Goal: Task Accomplishment & Management: Use online tool/utility

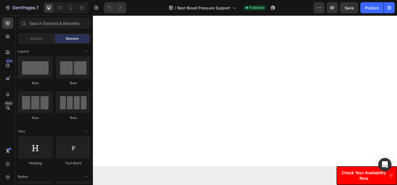
scroll to position [2666, 0]
click at [180, 3] on img at bounding box center [184, 3] width 143 height 0
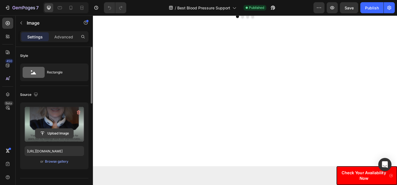
click at [62, 131] on input "file" at bounding box center [54, 133] width 38 height 9
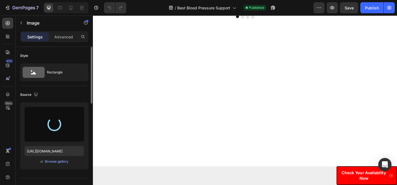
type input "[URL][DOMAIN_NAME]"
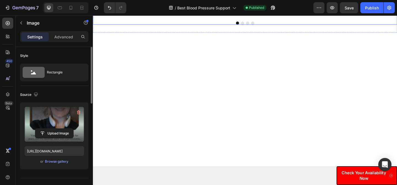
scroll to position [2658, 0]
click at [325, 10] on img at bounding box center [332, 10] width 143 height 0
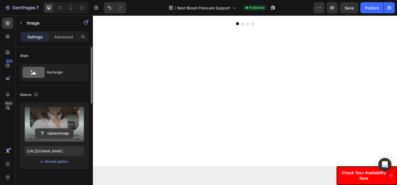
click at [55, 132] on input "file" at bounding box center [54, 133] width 38 height 9
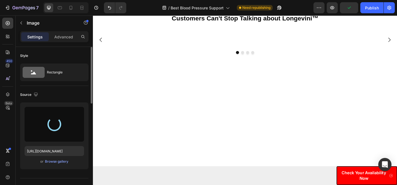
scroll to position [2603, 0]
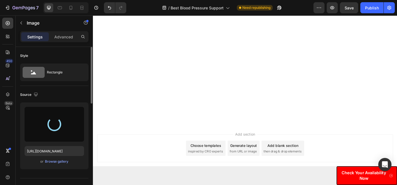
type input "[URL][DOMAIN_NAME]"
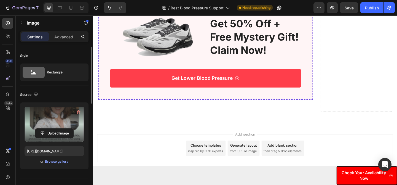
scroll to position [2876, 0]
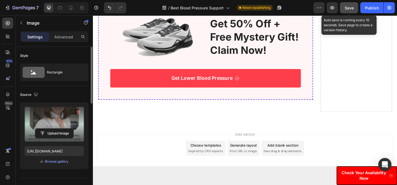
click at [347, 10] on span "Save" at bounding box center [349, 8] width 9 height 5
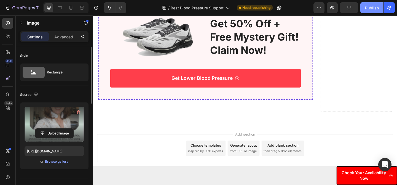
click at [362, 10] on button "Publish" at bounding box center [371, 7] width 23 height 11
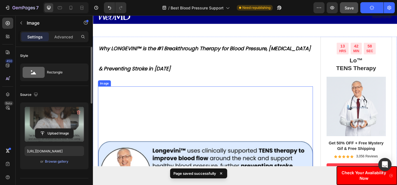
scroll to position [30, 0]
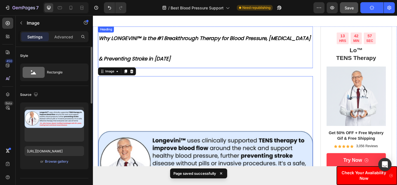
click at [166, 52] on h1 "Why LONGEVINI™ is the #1 Breakthrough Therapy for Blood Pressure, [MEDICAL_DATA…" at bounding box center [215, 49] width 234 height 45
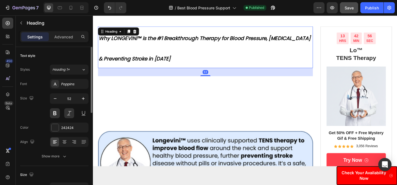
click at [126, 51] on h1 "Why LONGEVINI™ is the #1 Breakthrough Therapy for Blood Pressure, [MEDICAL_DATA…" at bounding box center [215, 49] width 234 height 45
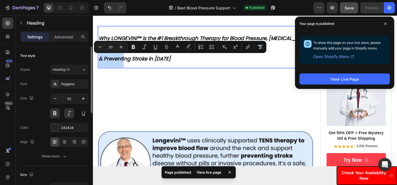
click at [158, 36] on p "Why LONGEVINI™ is the #1 Breakthrough Therapy for Blood Pressure, [MEDICAL_DATA…" at bounding box center [215, 50] width 233 height 44
click at [158, 39] on span "Why LONGEVINI™ is the #1 Breakthrough Therapy for Blood Pressure, [MEDICAL_DATA…" at bounding box center [214, 51] width 231 height 30
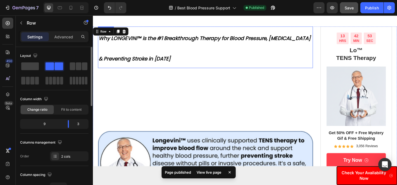
click at [157, 56] on p "⁠⁠⁠⁠⁠⁠⁠ Why LONGEVINI™ is the #1 Breakthrough Therapy for Blood Pressure, [MEDI…" at bounding box center [215, 50] width 233 height 44
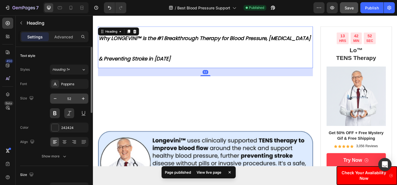
click at [70, 98] on input "52" at bounding box center [69, 99] width 18 height 10
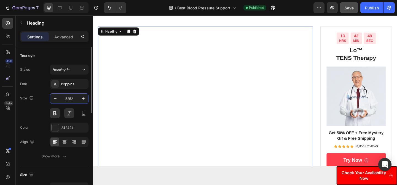
click at [71, 99] on input "5252" at bounding box center [69, 99] width 18 height 10
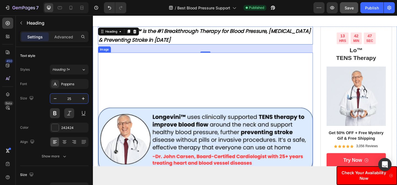
scroll to position [0, 0]
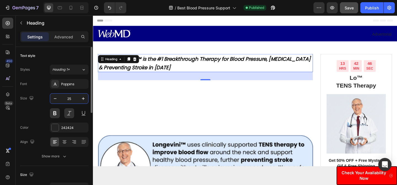
click at [73, 99] on input "25" at bounding box center [69, 99] width 18 height 10
type input "30"
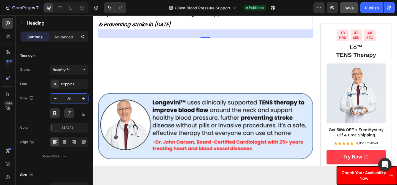
scroll to position [76, 0]
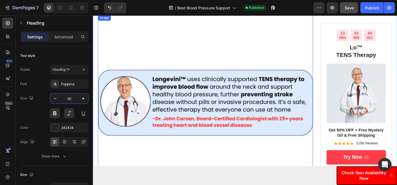
click at [182, 79] on img at bounding box center [215, 132] width 234 height 234
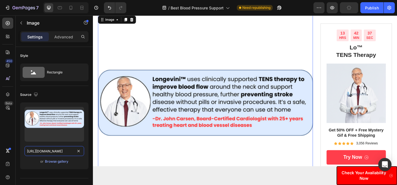
click at [65, 152] on input "[URL][DOMAIN_NAME]" at bounding box center [55, 151] width 60 height 10
click at [204, 90] on img at bounding box center [215, 132] width 234 height 234
click at [205, 90] on img at bounding box center [215, 132] width 234 height 234
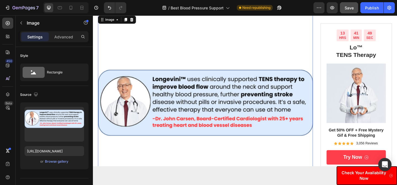
click at [205, 90] on img at bounding box center [215, 132] width 234 height 234
click at [397, 70] on div "13 HRS 41 MIN 35 SEC Countdown Timer Lo™ TENS Therapy Heading Image Get 50% OFF…" at bounding box center [380, 104] width 78 height 160
click at [197, 85] on img at bounding box center [215, 132] width 234 height 234
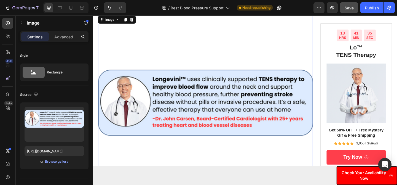
click at [197, 85] on img at bounding box center [215, 132] width 234 height 234
click at [273, 132] on img at bounding box center [215, 132] width 234 height 234
click at [273, 126] on img at bounding box center [215, 132] width 234 height 234
click at [236, 100] on img at bounding box center [215, 132] width 234 height 234
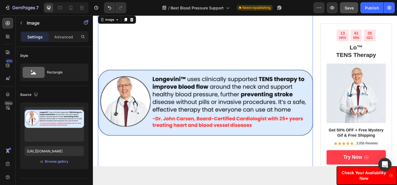
click at [236, 98] on img at bounding box center [215, 132] width 234 height 234
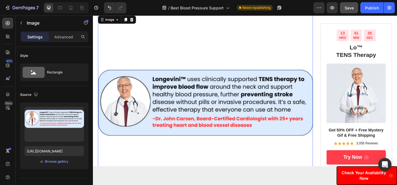
click at [236, 98] on img at bounding box center [215, 132] width 234 height 234
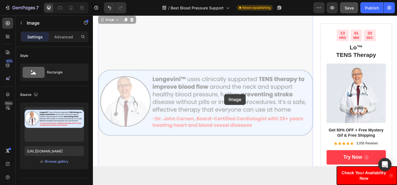
click at [93, 15] on img at bounding box center [93, 15] width 0 height 0
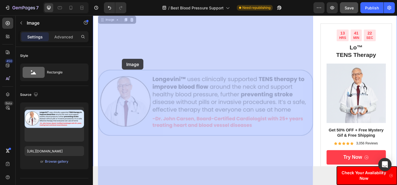
scroll to position [65, 0]
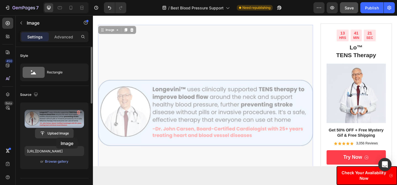
click at [56, 138] on button "Upload Image" at bounding box center [54, 133] width 39 height 10
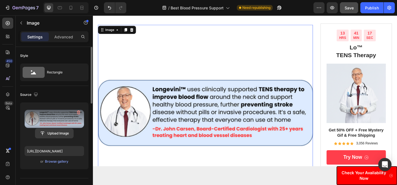
click at [51, 133] on input "file" at bounding box center [54, 133] width 38 height 9
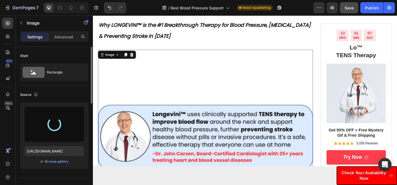
scroll to position [37, 0]
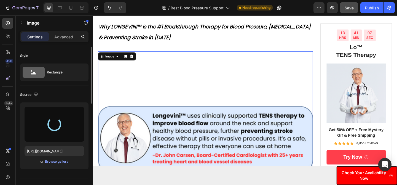
type input "[URL][DOMAIN_NAME]"
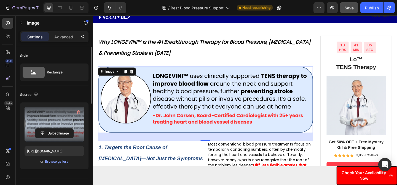
scroll to position [7, 0]
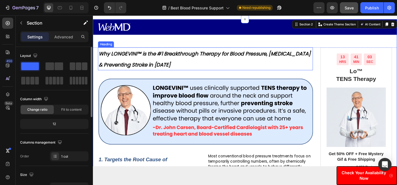
click at [190, 67] on p "⁠⁠⁠⁠⁠⁠⁠ Why LONGEVINI™ is the #1 Breakthrough Therapy for Blood Pressure, [MEDI…" at bounding box center [215, 63] width 233 height 24
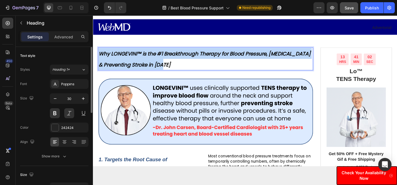
click at [185, 67] on p "Why LONGEVINI™ is the #1 Breakthrough Therapy for Blood Pressure, [MEDICAL_DATA…" at bounding box center [215, 63] width 233 height 24
click at [166, 60] on span "Why LONGEVINI™ is the #1 Breakthrough Therapy for Blood Pressure, [MEDICAL_DATA…" at bounding box center [214, 63] width 231 height 20
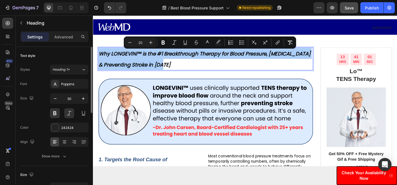
click at [141, 42] on input "20" at bounding box center [140, 42] width 11 height 7
type input "2"
type input "3"
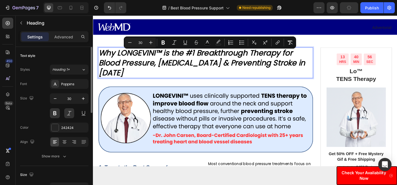
click at [139, 44] on input "30" at bounding box center [140, 42] width 11 height 7
type input "25"
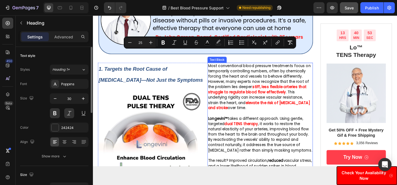
click at [229, 116] on strong "elevate the risk of [MEDICAL_DATA] and stroke" at bounding box center [273, 113] width 111 height 11
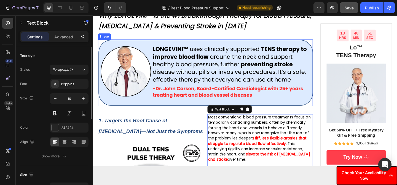
scroll to position [0, 0]
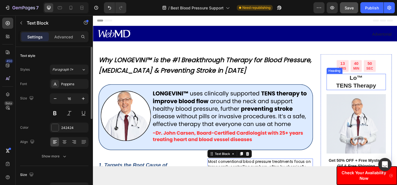
click at [366, 84] on h2 "Lo™ TENS Therapy" at bounding box center [379, 88] width 65 height 18
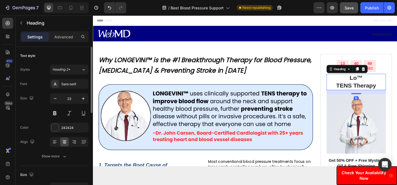
click at [370, 86] on h2 "Lo™ TENS Therapy" at bounding box center [379, 88] width 65 height 18
click at [370, 86] on p "Lo™ TENS Therapy" at bounding box center [380, 87] width 64 height 17
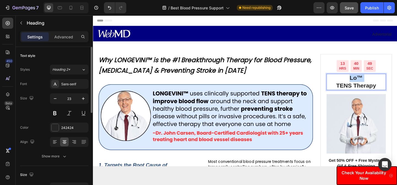
click at [370, 86] on p "Lo™ TENS Therapy" at bounding box center [380, 87] width 64 height 17
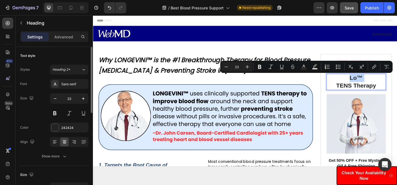
click at [378, 84] on p "Lo™ TENS Therapy" at bounding box center [380, 87] width 64 height 17
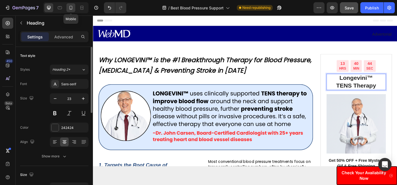
click at [70, 6] on icon at bounding box center [71, 8] width 3 height 4
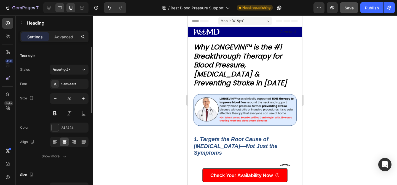
click at [62, 7] on icon at bounding box center [60, 8] width 6 height 6
type input "23"
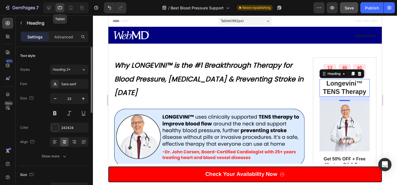
scroll to position [44, 0]
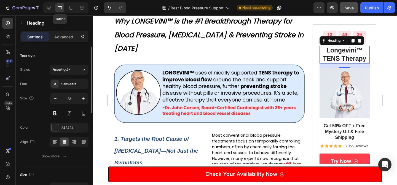
click at [48, 10] on icon at bounding box center [49, 8] width 6 height 6
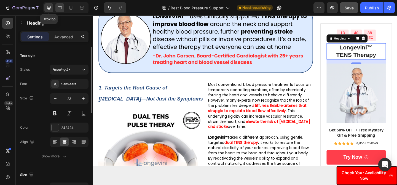
scroll to position [92, 0]
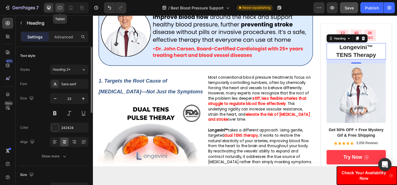
click at [59, 7] on icon at bounding box center [60, 8] width 6 height 6
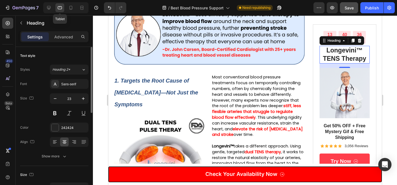
scroll to position [103, 0]
click at [343, 128] on p "Get 50% OFF + Free Mystery Gif & Free Shipping" at bounding box center [344, 131] width 49 height 17
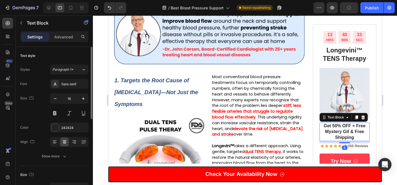
click at [351, 136] on p "Get 50% OFF + Free Mystery Gif & Free Shipping" at bounding box center [344, 131] width 49 height 17
click at [350, 132] on p "Get 50% OFF + Free Mystery Gif & Free Shipping" at bounding box center [344, 131] width 49 height 17
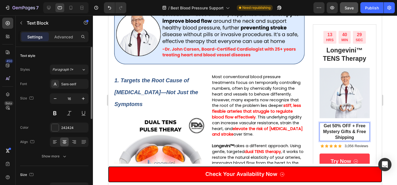
click at [341, 134] on p "Get 50% OFF + Free Mystery Gifts & Free Shipping" at bounding box center [344, 131] width 49 height 17
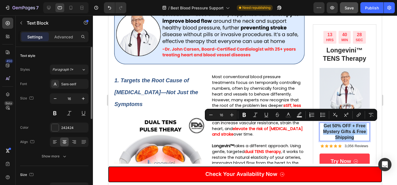
click at [224, 116] on input "16" at bounding box center [221, 114] width 11 height 7
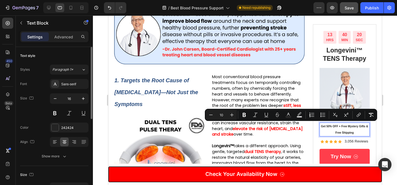
click at [223, 114] on input "10" at bounding box center [221, 114] width 11 height 7
type input "13"
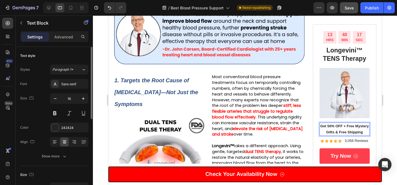
click at [339, 131] on span "Get 50% OFF + Free Mystery Gifts & Free Shipping" at bounding box center [344, 129] width 49 height 10
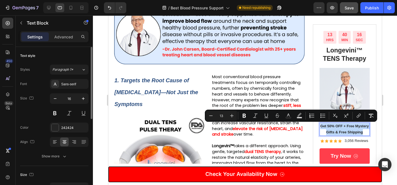
click at [339, 131] on span "Get 50% OFF + Free Mystery Gifts & Free Shipping" at bounding box center [344, 129] width 49 height 10
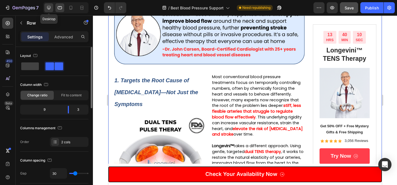
click at [48, 7] on icon at bounding box center [49, 8] width 6 height 6
type input "1240"
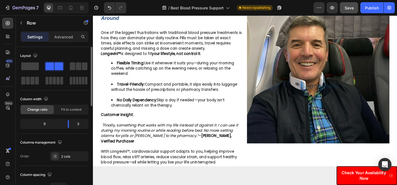
click at [297, 132] on img at bounding box center [338, 76] width 155 height 155
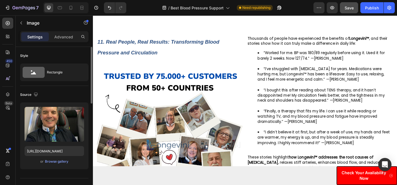
scroll to position [1760, 0]
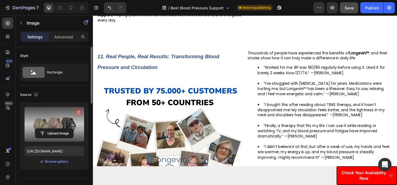
click at [79, 110] on icon "button" at bounding box center [79, 112] width 6 height 6
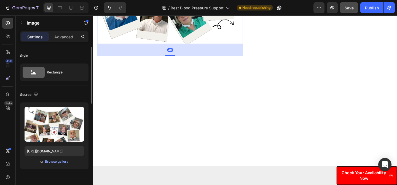
scroll to position [2174, 0]
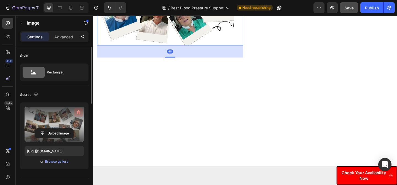
click at [78, 112] on icon "button" at bounding box center [79, 112] width 6 height 6
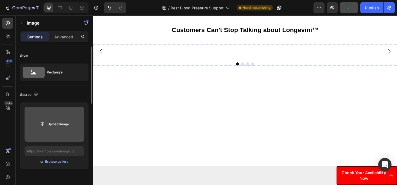
scroll to position [2391, 0]
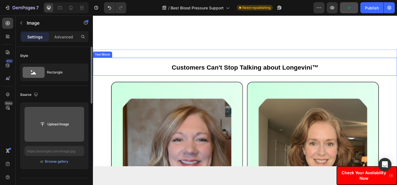
click at [161, 71] on p "Customers Can't Stop Talking about Longevini™" at bounding box center [259, 71] width 330 height 18
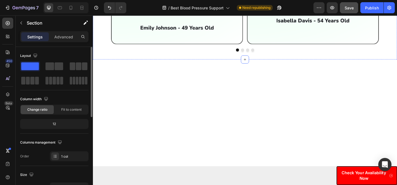
scroll to position [2421, 0]
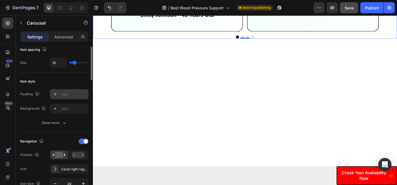
scroll to position [136, 0]
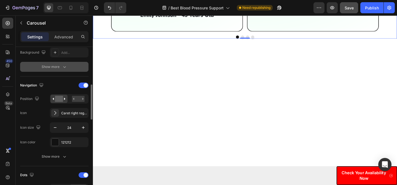
click at [55, 67] on div "Show more" at bounding box center [55, 67] width 26 height 6
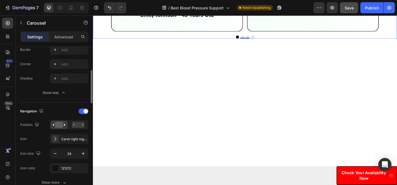
scroll to position [215, 0]
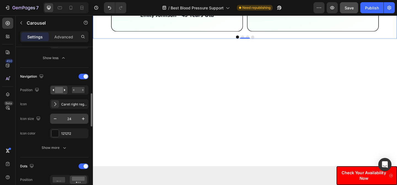
click at [69, 122] on input "24" at bounding box center [69, 119] width 18 height 10
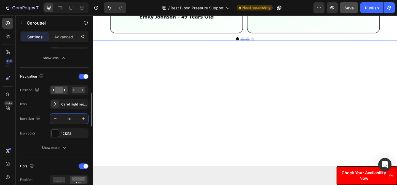
click at [69, 122] on input "20" at bounding box center [69, 119] width 18 height 10
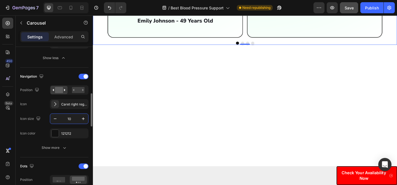
type input "1"
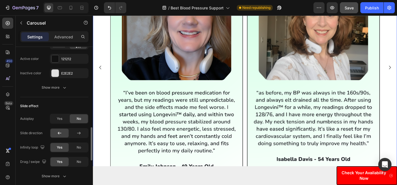
scroll to position [365, 0]
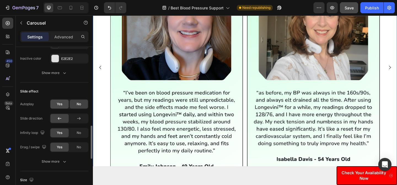
type input "20"
click at [64, 101] on div "Yes" at bounding box center [59, 104] width 18 height 9
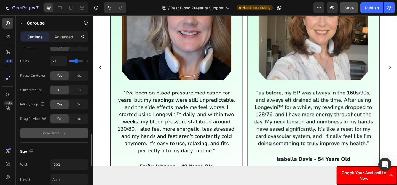
click at [63, 137] on button "Show more" at bounding box center [54, 133] width 68 height 10
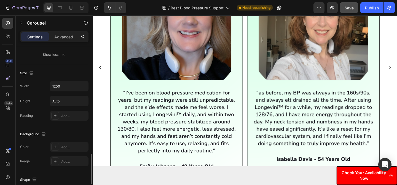
scroll to position [544, 0]
click at [62, 83] on input "1200" at bounding box center [69, 86] width 38 height 10
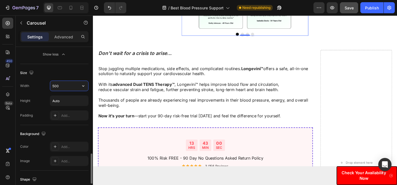
scroll to position [2414, 0]
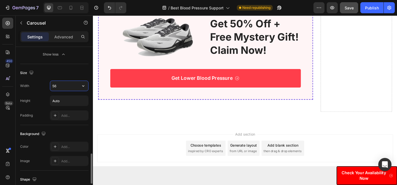
type input "5"
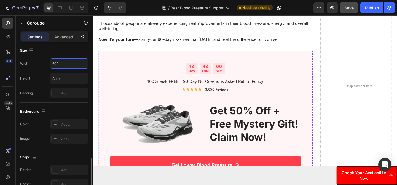
scroll to position [2413, 0]
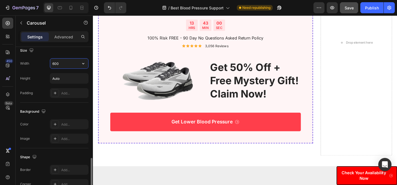
click at [54, 62] on input "600" at bounding box center [69, 63] width 38 height 10
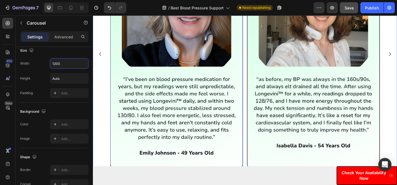
scroll to position [2458, 0]
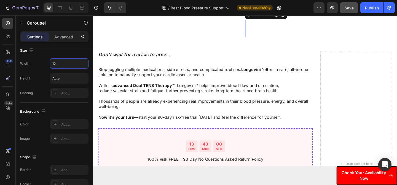
type input "1"
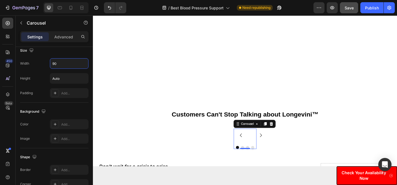
type input "900"
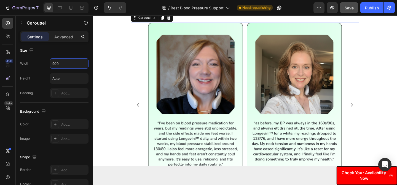
scroll to position [2463, 0]
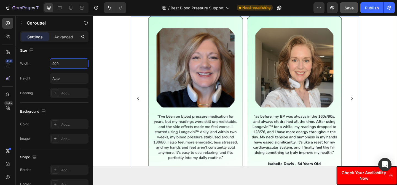
click at [119, 106] on div "Image Image Image Image Carousel 0" at bounding box center [258, 109] width 331 height 187
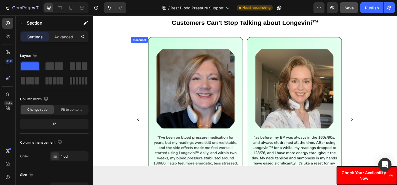
scroll to position [2431, 0]
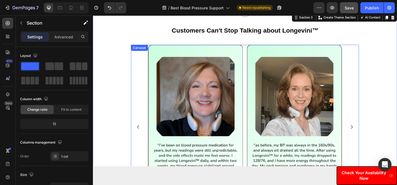
click at [142, 61] on div "Image Image Image Image" at bounding box center [258, 136] width 248 height 179
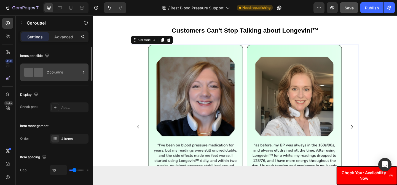
click at [50, 74] on div "2 columns" at bounding box center [64, 72] width 34 height 13
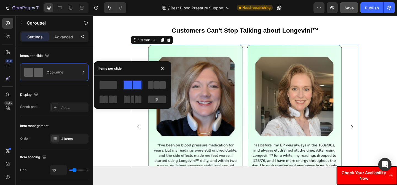
click at [159, 87] on span at bounding box center [157, 85] width 6 height 8
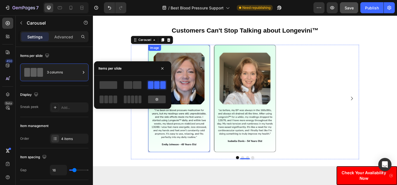
scroll to position [2460, 0]
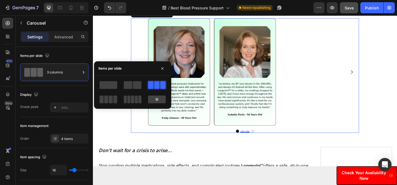
click at [375, 72] on button "Carousel Next Arrow" at bounding box center [374, 77] width 14 height 14
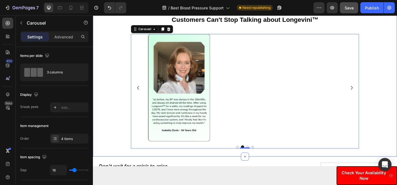
scroll to position [2430, 0]
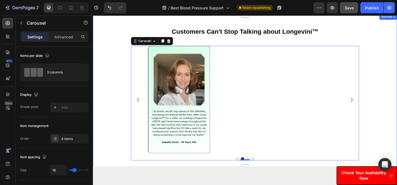
click at [397, 79] on div "Image Image Image Image Carousel 0" at bounding box center [258, 111] width 331 height 125
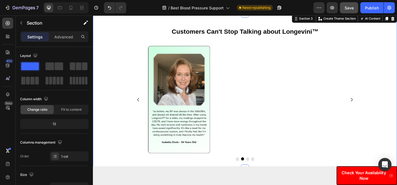
click at [381, 76] on div "Image Image Image Image" at bounding box center [258, 107] width 248 height 117
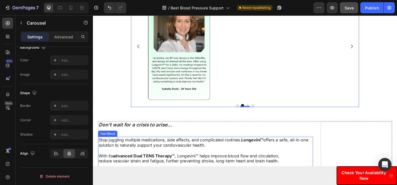
scroll to position [2474, 0]
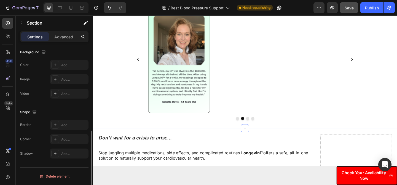
click at [117, 102] on div "Image Image Image Image [GEOGRAPHIC_DATA]" at bounding box center [258, 67] width 331 height 125
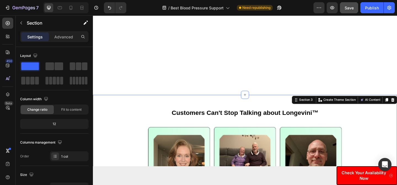
scroll to position [2342, 0]
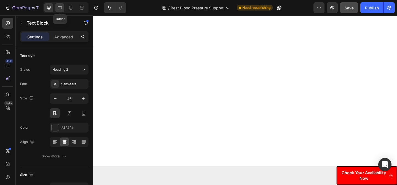
click at [59, 10] on icon at bounding box center [60, 8] width 6 height 6
type input "30"
type input "90%"
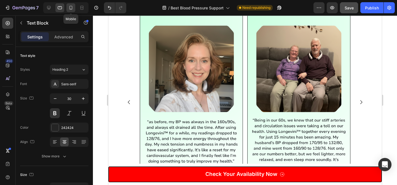
scroll to position [2565, 0]
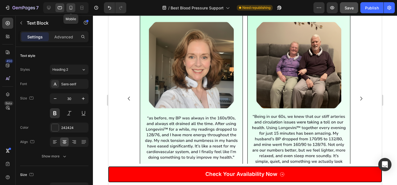
click at [70, 10] on icon at bounding box center [71, 8] width 6 height 6
type input "18"
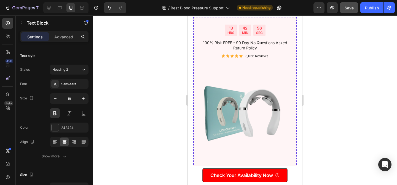
scroll to position [4160, 0]
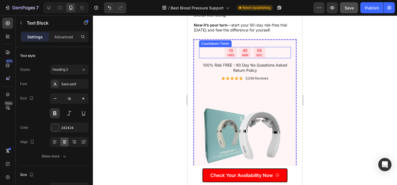
click at [209, 52] on div "13 HRS 42 MIN 55 SEC" at bounding box center [245, 53] width 92 height 12
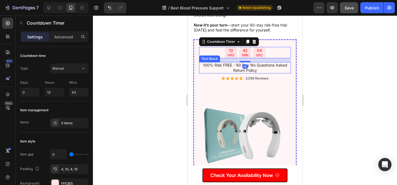
click at [201, 69] on p "100% Risk FREE - 90 Day No Questions Asked Return Policy" at bounding box center [245, 68] width 91 height 10
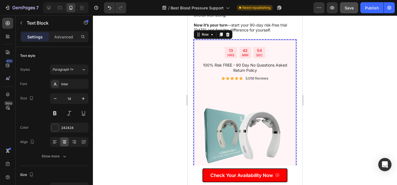
click at [199, 87] on div "13 HRS 42 MIN 54 SEC Countdown Timer 100% Risk FREE - 90 Day No Questions Asked…" at bounding box center [245, 146] width 92 height 199
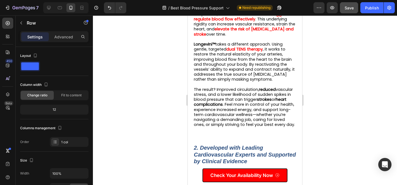
scroll to position [0, 0]
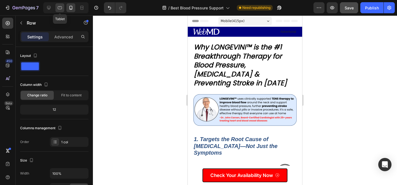
click at [61, 7] on icon at bounding box center [60, 8] width 6 height 6
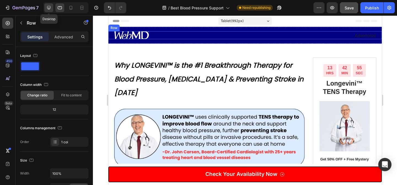
click at [50, 6] on icon at bounding box center [49, 8] width 4 height 4
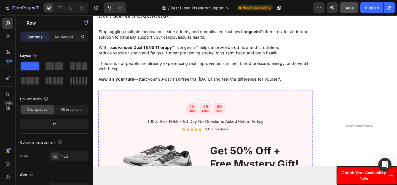
scroll to position [2675, 0]
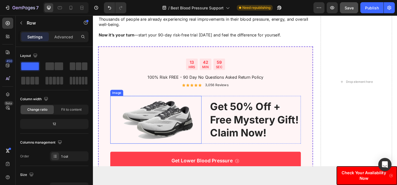
click at [168, 132] on img at bounding box center [161, 129] width 99 height 52
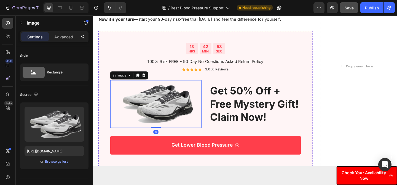
scroll to position [2696, 0]
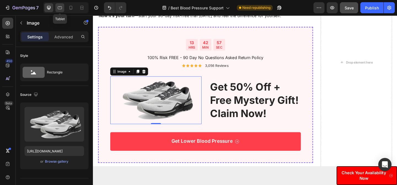
click at [57, 7] on icon at bounding box center [60, 8] width 6 height 6
type input "[URL][DOMAIN_NAME]"
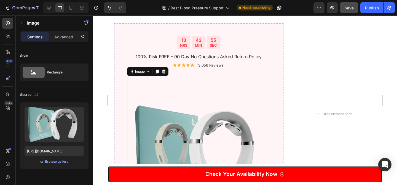
scroll to position [2720, 0]
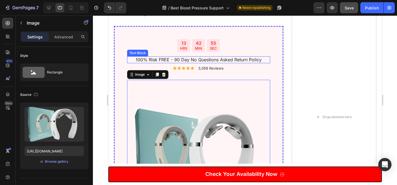
click at [202, 60] on p "100% Risk FREE - 90 Day No Questions Asked Return Policy" at bounding box center [198, 60] width 142 height 6
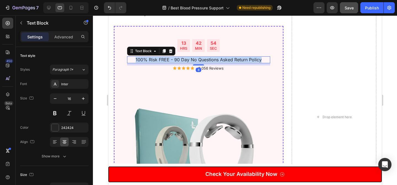
click at [202, 60] on p "100% Risk FREE - 90 Day No Questions Asked Return Policy" at bounding box center [198, 60] width 142 height 6
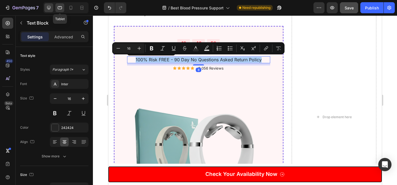
click at [48, 10] on div at bounding box center [48, 7] width 9 height 9
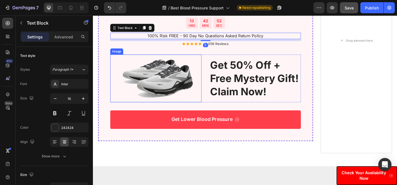
scroll to position [2720, 0]
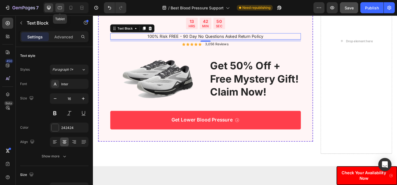
click at [61, 10] on icon at bounding box center [60, 8] width 6 height 6
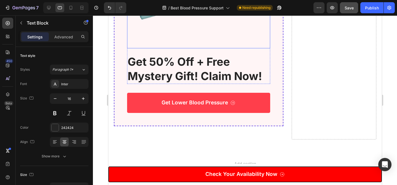
scroll to position [2883, 0]
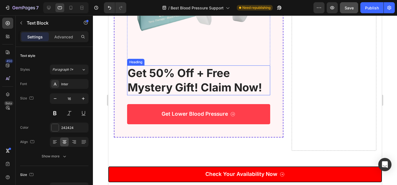
click at [200, 76] on h2 "get 50% off + free mystery gift! claim now!" at bounding box center [198, 80] width 143 height 30
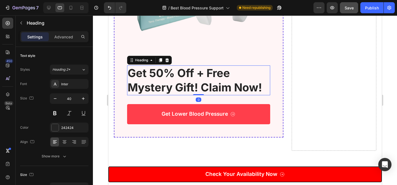
click at [200, 76] on h2 "get 50% off + free mystery gift! claim now!" at bounding box center [198, 80] width 143 height 30
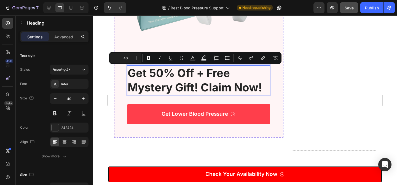
click at [183, 79] on p "get 50% off + free mystery gift! claim now!" at bounding box center [198, 80] width 142 height 29
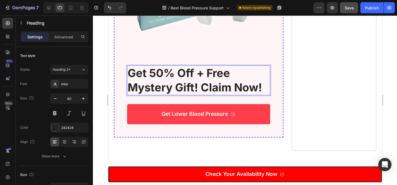
click at [194, 88] on p "get 50% off + free mystery gift! claim now!" at bounding box center [198, 80] width 142 height 29
click at [216, 87] on p "get 50% off + free mystery gifts! claim now!" at bounding box center [198, 80] width 142 height 29
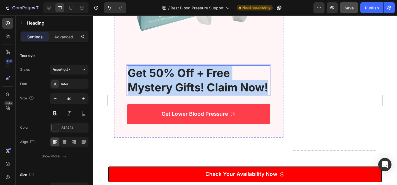
click at [216, 87] on p "get 50% off + free mystery gifts! claim now!" at bounding box center [198, 80] width 142 height 29
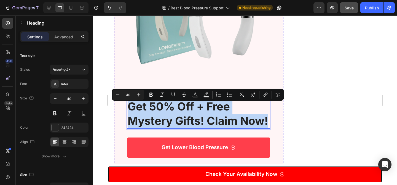
scroll to position [2845, 0]
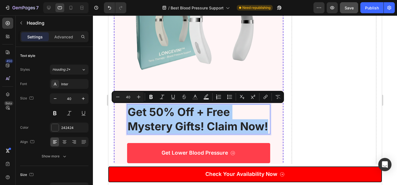
click at [128, 99] on input "40" at bounding box center [128, 97] width 11 height 7
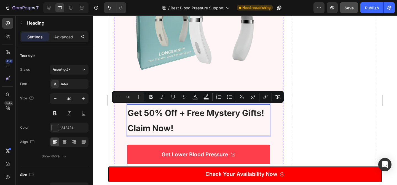
click at [130, 97] on input "30" at bounding box center [128, 97] width 11 height 7
type input "35"
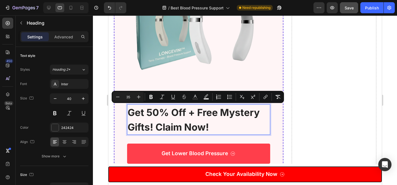
click at [179, 123] on span "get 50% off + free mystery gifts! claim now!" at bounding box center [193, 119] width 132 height 26
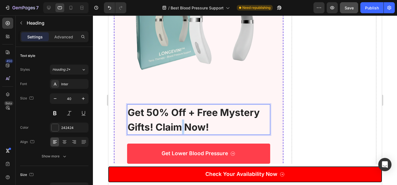
click at [179, 123] on span "get 50% off + free mystery gifts! claim now!" at bounding box center [193, 119] width 132 height 26
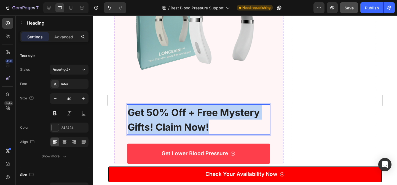
click at [179, 123] on span "get 50% off + free mystery gifts! claim now!" at bounding box center [193, 119] width 132 height 26
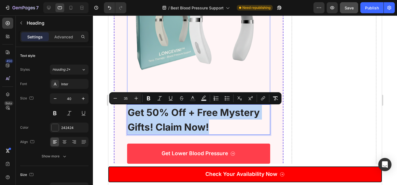
copy span "get 50% off + free mystery gifts! claim now!"
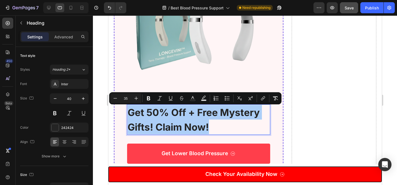
click at [127, 99] on input "35" at bounding box center [125, 98] width 11 height 7
type input "40"
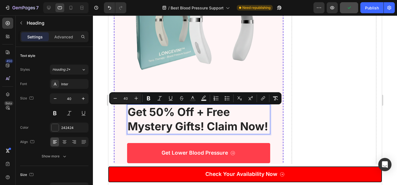
click at [164, 120] on span "get 50% off + free mystery gifts! claim now!" at bounding box center [197, 119] width 141 height 28
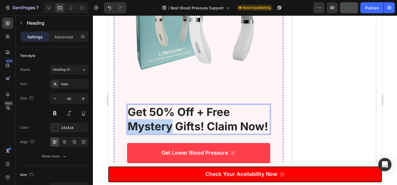
click at [164, 120] on span "get 50% off + free mystery gifts! claim now!" at bounding box center [197, 119] width 141 height 28
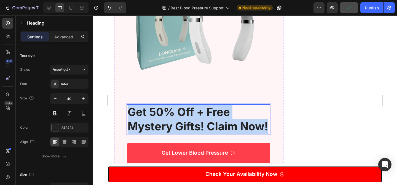
click at [164, 120] on span "get 50% off + free mystery gifts! claim now!" at bounding box center [197, 119] width 141 height 28
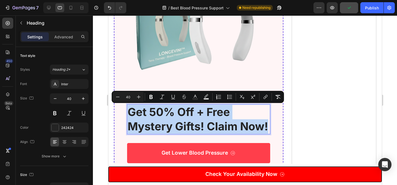
copy span "get 50% off + free mystery gifts! claim now!"
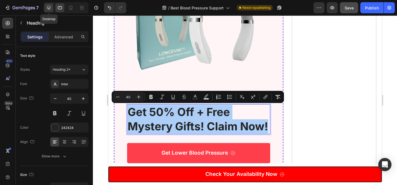
click at [49, 8] on icon at bounding box center [49, 8] width 4 height 4
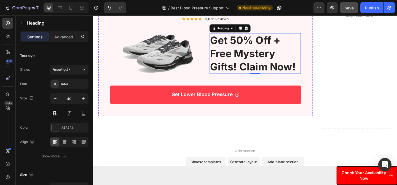
scroll to position [2724, 0]
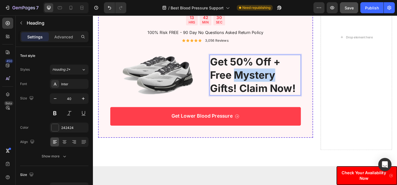
click at [259, 80] on span "get 50% off + free mystery gifts! claim now!" at bounding box center [266, 80] width 93 height 42
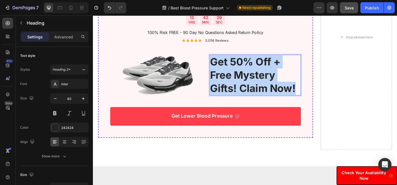
click at [259, 80] on span "get 50% off + free mystery gifts! claim now!" at bounding box center [266, 80] width 93 height 42
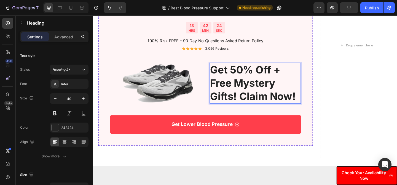
click at [165, 94] on img at bounding box center [161, 89] width 99 height 52
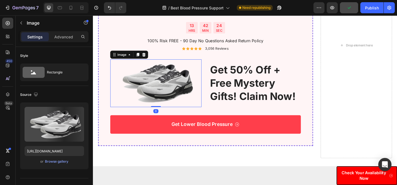
scroll to position [2703, 0]
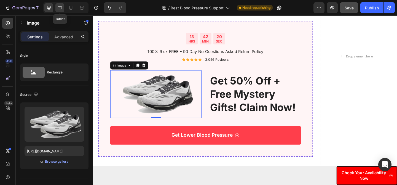
click at [60, 9] on icon at bounding box center [60, 7] width 4 height 3
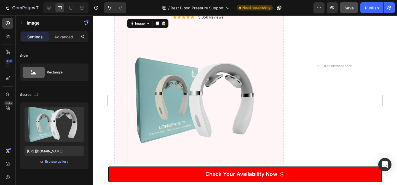
scroll to position [2772, 0]
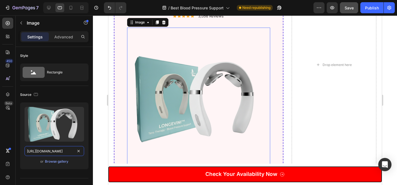
click at [63, 153] on input "[URL][DOMAIN_NAME]" at bounding box center [55, 151] width 60 height 10
click at [47, 10] on div at bounding box center [48, 7] width 9 height 9
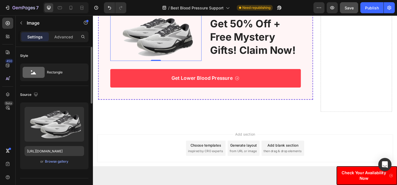
scroll to position [2743, 0]
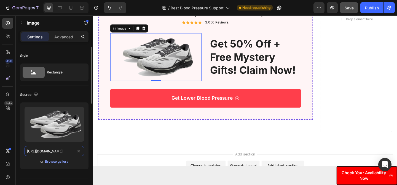
click at [56, 155] on input "[URL][DOMAIN_NAME]" at bounding box center [55, 151] width 60 height 10
paste input "7c18659f-1e4c-48ac-9720-37f91cdf401a"
type input "[URL][DOMAIN_NAME]"
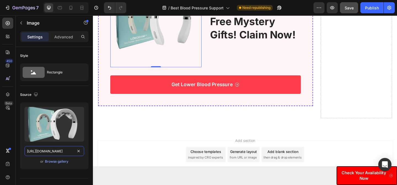
scroll to position [2812, 0]
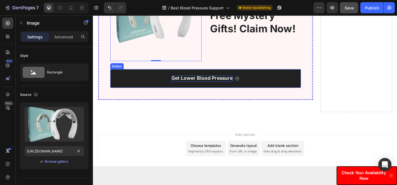
click at [192, 85] on p "Get Lower Blood Pressure" at bounding box center [211, 84] width 66 height 7
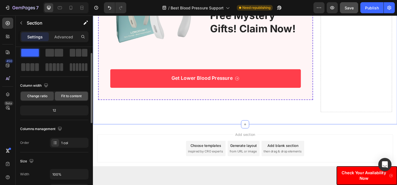
scroll to position [0, 0]
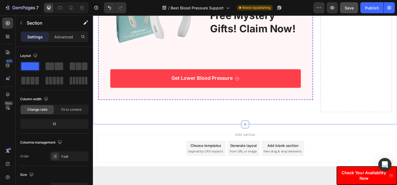
click at [254, 131] on div at bounding box center [258, 133] width 9 height 9
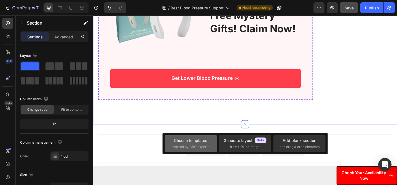
click at [189, 146] on span "inspired by CRO experts" at bounding box center [191, 146] width 38 height 5
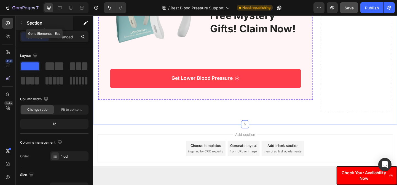
click at [28, 24] on p "Section" at bounding box center [49, 23] width 45 height 7
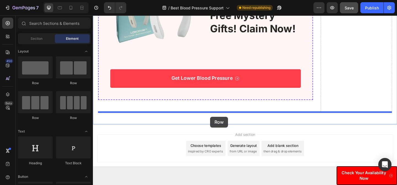
drag, startPoint x: 159, startPoint y: 84, endPoint x: 220, endPoint y: 125, distance: 73.7
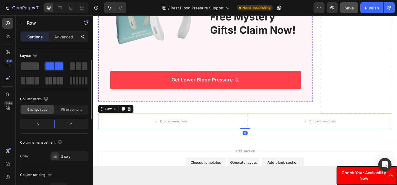
scroll to position [21, 0]
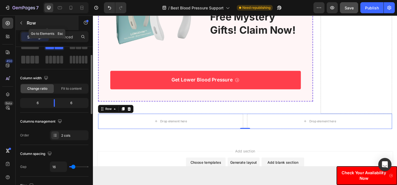
click at [25, 26] on button "button" at bounding box center [21, 22] width 9 height 9
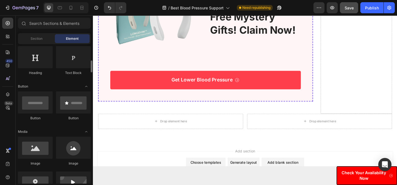
scroll to position [122, 0]
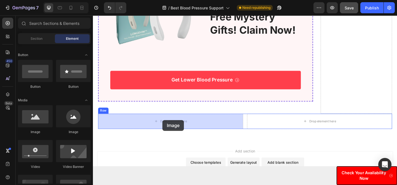
drag, startPoint x: 117, startPoint y: 131, endPoint x: 169, endPoint y: 129, distance: 51.1
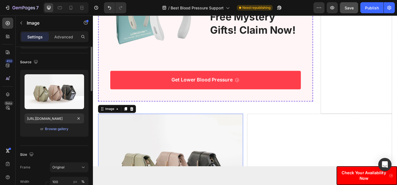
scroll to position [0, 0]
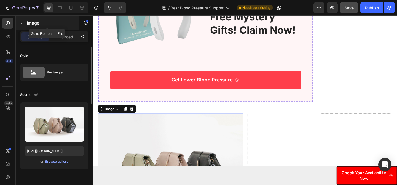
click at [26, 25] on div "Image" at bounding box center [47, 23] width 63 height 14
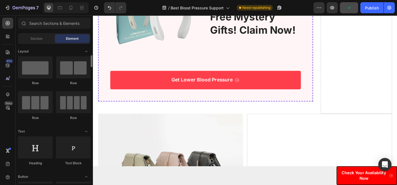
scroll to position [49, 0]
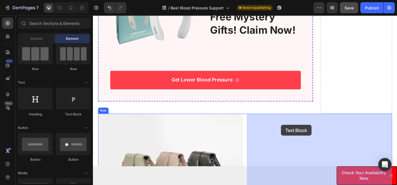
drag, startPoint x: 166, startPoint y: 120, endPoint x: 283, endPoint y: 135, distance: 118.1
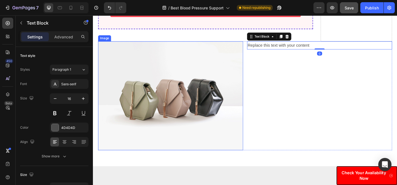
scroll to position [2887, 0]
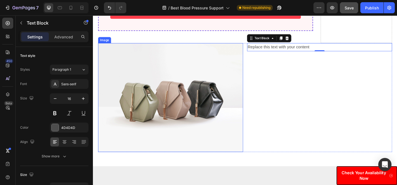
click at [149, 91] on img at bounding box center [177, 105] width 158 height 118
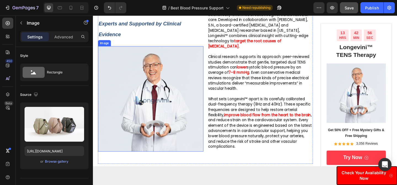
scroll to position [334, 0]
click at [159, 146] on img at bounding box center [155, 106] width 115 height 115
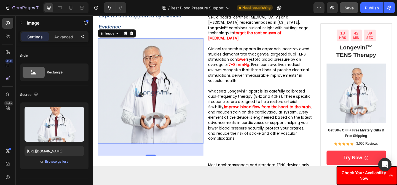
scroll to position [349, 0]
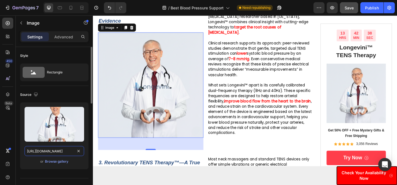
click at [67, 151] on input "[URL][DOMAIN_NAME]" at bounding box center [55, 151] width 60 height 10
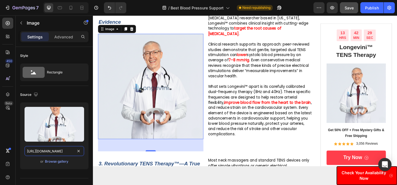
scroll to position [348, 0]
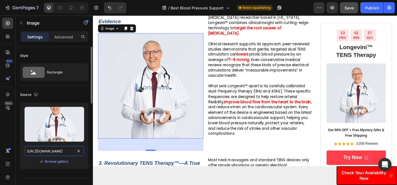
click at [57, 152] on input "[URL][DOMAIN_NAME]" at bounding box center [55, 151] width 60 height 10
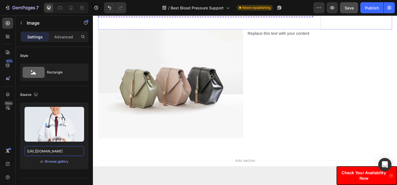
scroll to position [2931, 0]
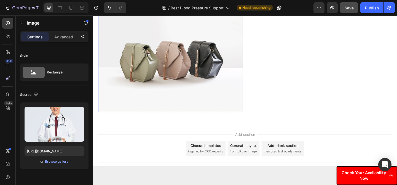
click at [200, 77] on img at bounding box center [177, 61] width 158 height 118
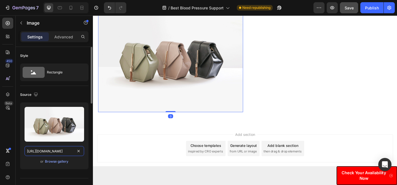
click at [60, 151] on input "[URL][DOMAIN_NAME]" at bounding box center [55, 151] width 60 height 10
paste input "0719/5865/9241/files/[URL][DOMAIN_NAME]"
type input "[URL][DOMAIN_NAME]"
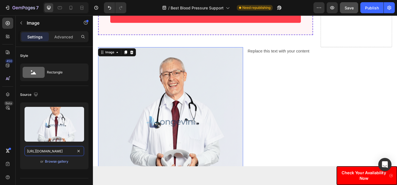
scroll to position [2881, 0]
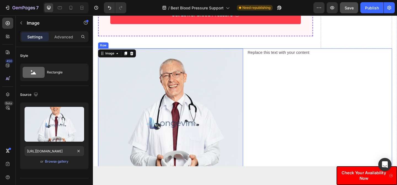
click at [316, 123] on div "Replace this text with your content Text Block" at bounding box center [340, 130] width 158 height 158
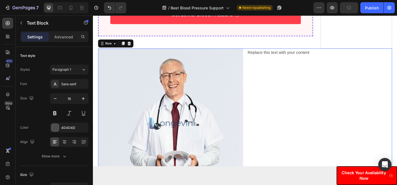
click at [297, 58] on div "Replace this text with your content" at bounding box center [340, 55] width 158 height 9
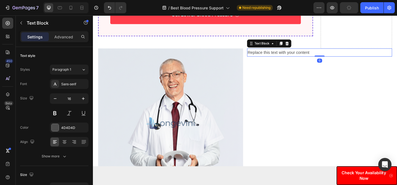
click at [297, 58] on div "Replace this text with your content" at bounding box center [340, 55] width 158 height 9
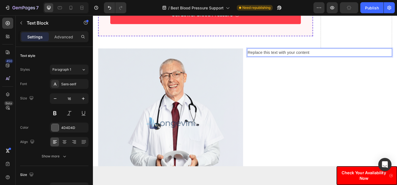
click at [297, 58] on p "Replace this text with your content" at bounding box center [339, 56] width 157 height 8
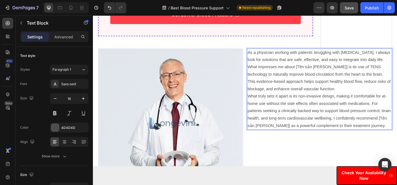
click at [270, 71] on p "As a physician working with patients struggling with [MEDICAL_DATA], I always l…" at bounding box center [339, 76] width 157 height 48
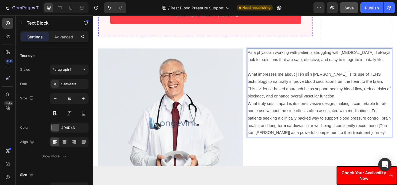
click at [344, 87] on p "What impresses me about [Tên sản [PERSON_NAME]] is its use of TENS technology t…" at bounding box center [339, 92] width 157 height 32
click at [313, 86] on p "What impresses me about [Tên sản [PERSON_NAME]] is its use of TENS technology t…" at bounding box center [339, 92] width 157 height 32
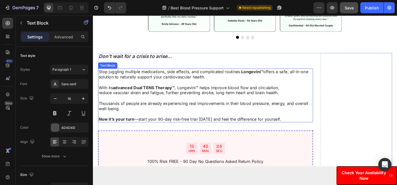
scroll to position [2562, 0]
click at [276, 87] on p at bounding box center [215, 89] width 233 height 6
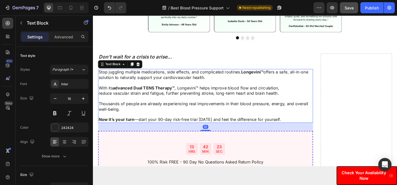
click at [279, 74] on p "Stop juggling multiple medications, side effects, and complicated routines. Lon…" at bounding box center [215, 80] width 233 height 12
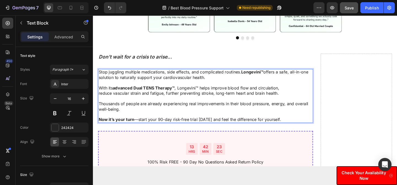
click at [278, 76] on strong "Longevini™" at bounding box center [266, 77] width 24 height 6
click at [256, 76] on strong "Longevini™" at bounding box center [266, 77] width 24 height 6
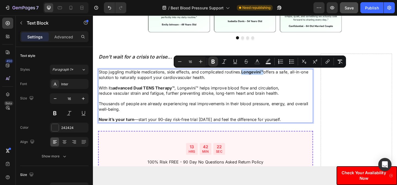
copy strong "Longevini™"
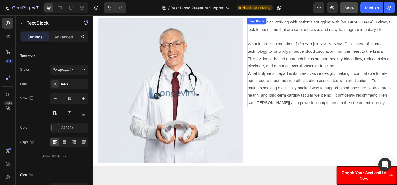
scroll to position [2880, 0]
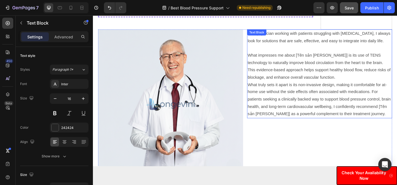
click at [344, 68] on p "What impresses me about [Tên sản [PERSON_NAME]] is its use of TENS technology t…" at bounding box center [339, 71] width 157 height 32
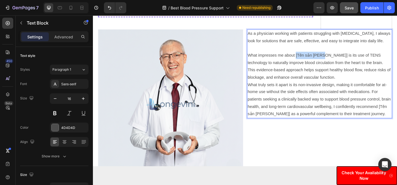
click at [313, 67] on p "What impresses me about [Tên sản [PERSON_NAME]] is its use of TENS technology t…" at bounding box center [339, 71] width 157 height 32
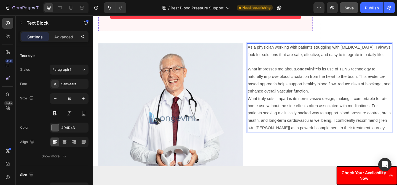
scroll to position [2862, 0]
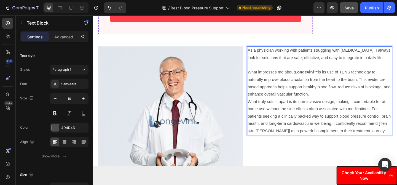
click at [349, 105] on p "What impresses me about Longevini™ is its use of TENS technology to naturally i…" at bounding box center [339, 89] width 157 height 32
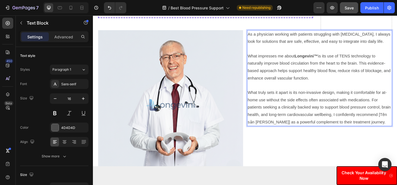
scroll to position [2880, 0]
click at [338, 62] on strong "Longevini™" at bounding box center [325, 59] width 25 height 5
click at [313, 66] on p "What impresses me about Longevini™ is its use of TENS technology to naturally i…" at bounding box center [339, 71] width 157 height 32
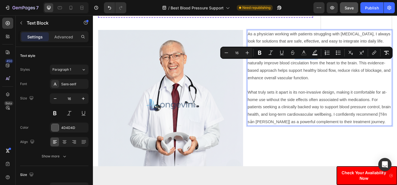
click at [338, 62] on strong "Longevini™" at bounding box center [325, 59] width 25 height 5
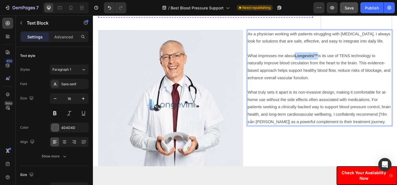
click at [314, 62] on strong "Longevini™" at bounding box center [325, 59] width 25 height 5
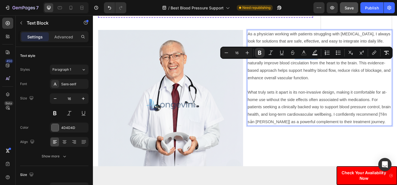
copy strong "Longevini™"
click at [397, 130] on p "What truly sets it apart is its non-invasive design, making it comfortable for …" at bounding box center [339, 115] width 157 height 40
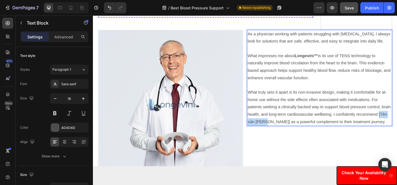
click at [281, 135] on p "What truly sets it apart is its non-invasive design, making it comfortable for …" at bounding box center [339, 115] width 157 height 40
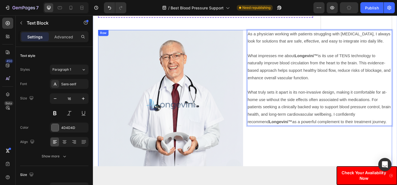
click at [304, 170] on div "As a physician working with patients struggling with [MEDICAL_DATA], I always l…" at bounding box center [340, 110] width 158 height 158
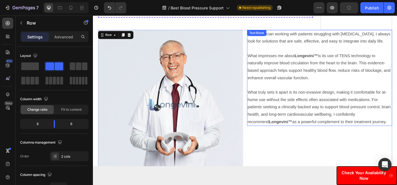
click at [298, 108] on p "What truly sets it apart is its non-invasive design, making it comfortable for …" at bounding box center [339, 115] width 157 height 40
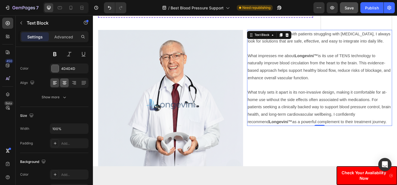
scroll to position [173, 0]
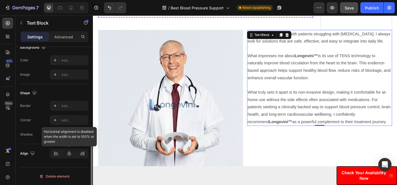
click at [69, 150] on div at bounding box center [69, 153] width 39 height 10
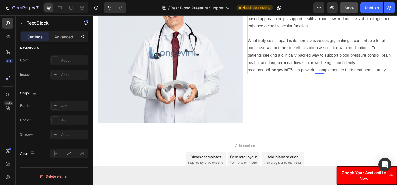
scroll to position [2948, 0]
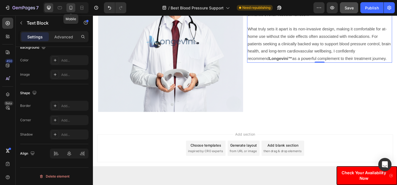
click at [67, 10] on div at bounding box center [70, 7] width 9 height 9
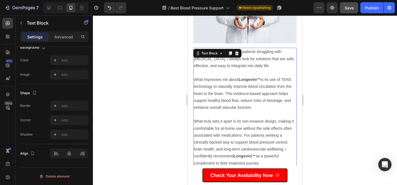
scroll to position [2923, 0]
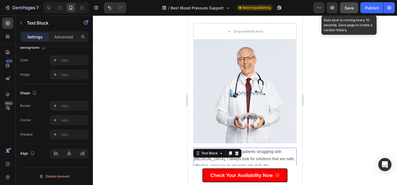
click at [349, 9] on span "Save" at bounding box center [349, 8] width 9 height 5
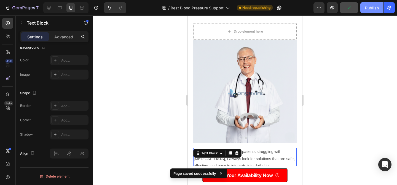
click at [366, 10] on div "Publish" at bounding box center [372, 8] width 14 height 6
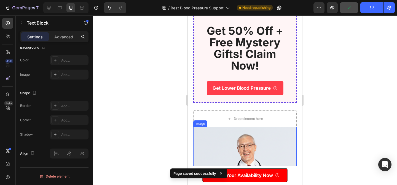
scroll to position [2762, 0]
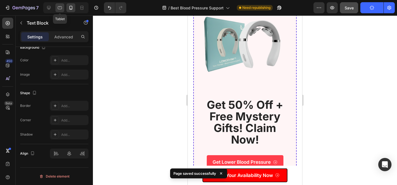
click at [62, 8] on icon at bounding box center [60, 8] width 6 height 6
type input "16"
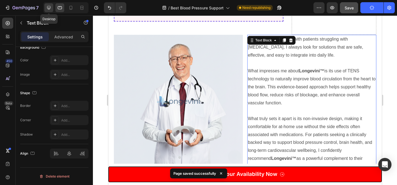
click at [47, 7] on icon at bounding box center [49, 8] width 6 height 6
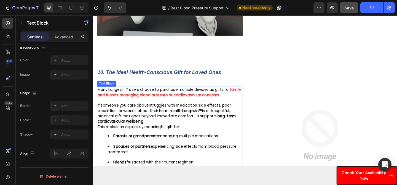
scroll to position [1733, 0]
